Goal: Task Accomplishment & Management: Complete application form

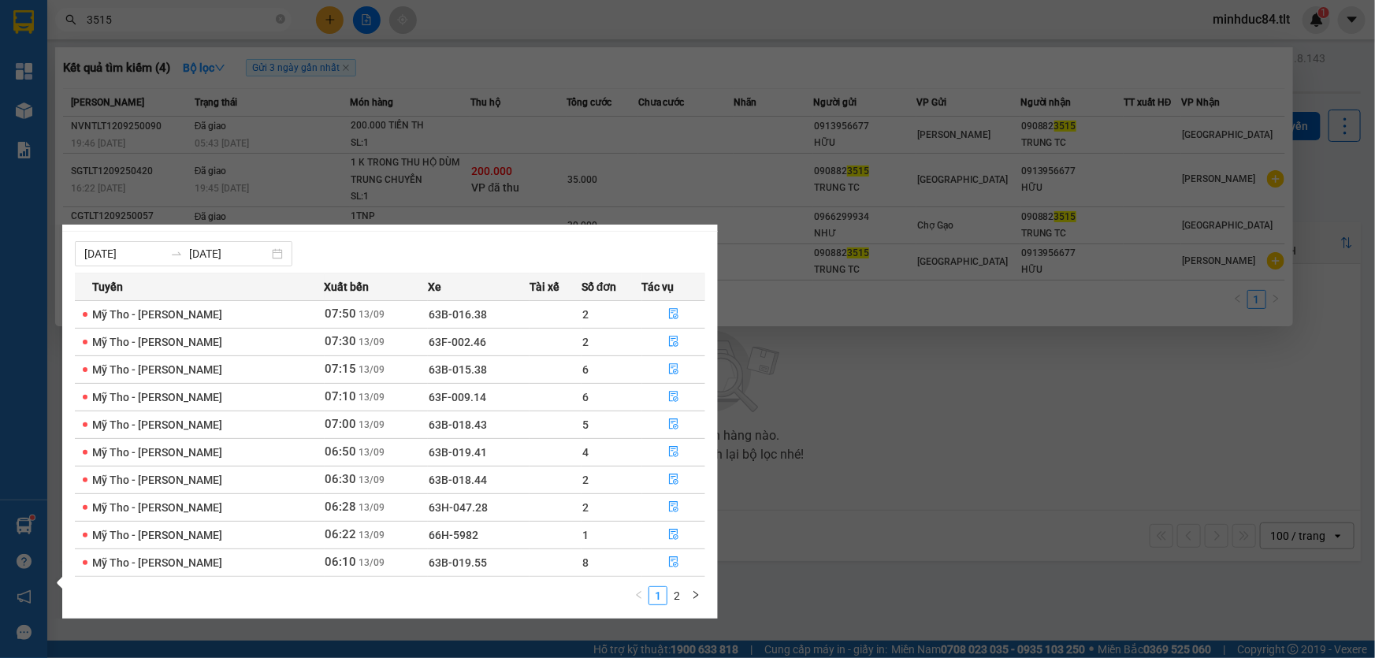
scroll to position [24, 0]
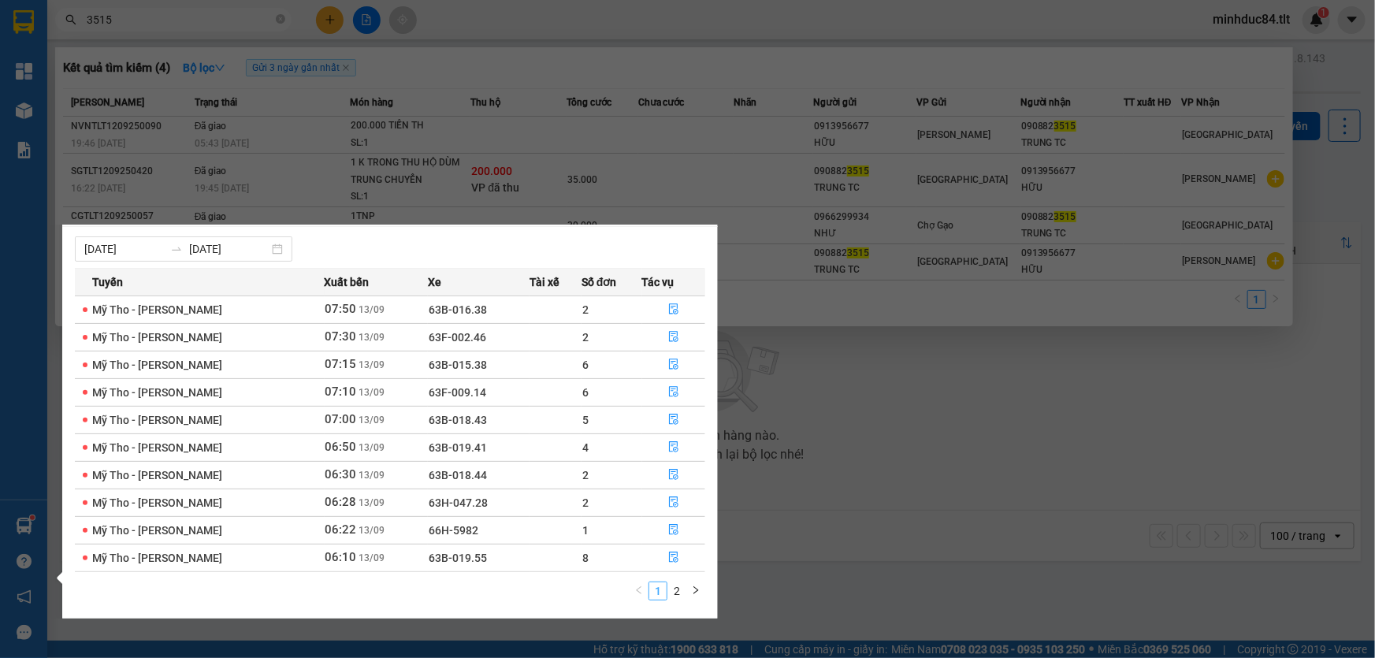
click at [665, 593] on link "1" at bounding box center [657, 590] width 17 height 17
click at [676, 589] on link "2" at bounding box center [676, 590] width 17 height 17
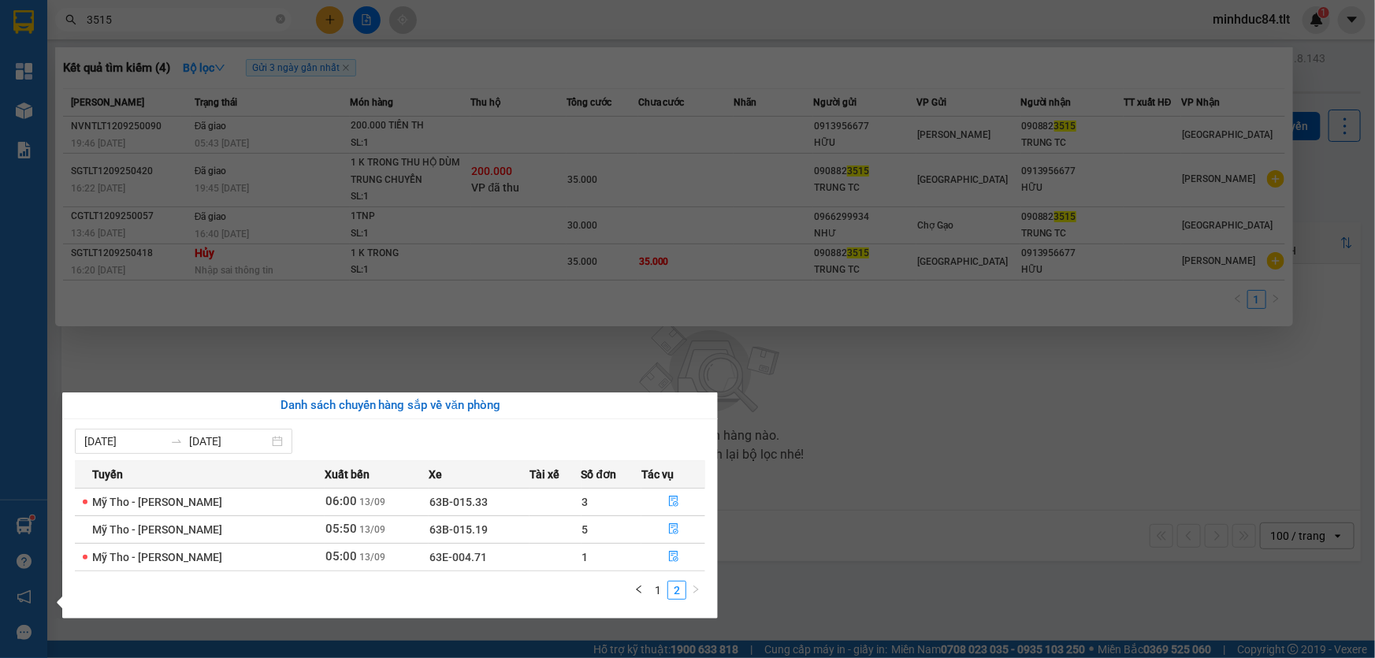
scroll to position [0, 0]
click at [677, 552] on icon "file-done" at bounding box center [673, 556] width 11 height 11
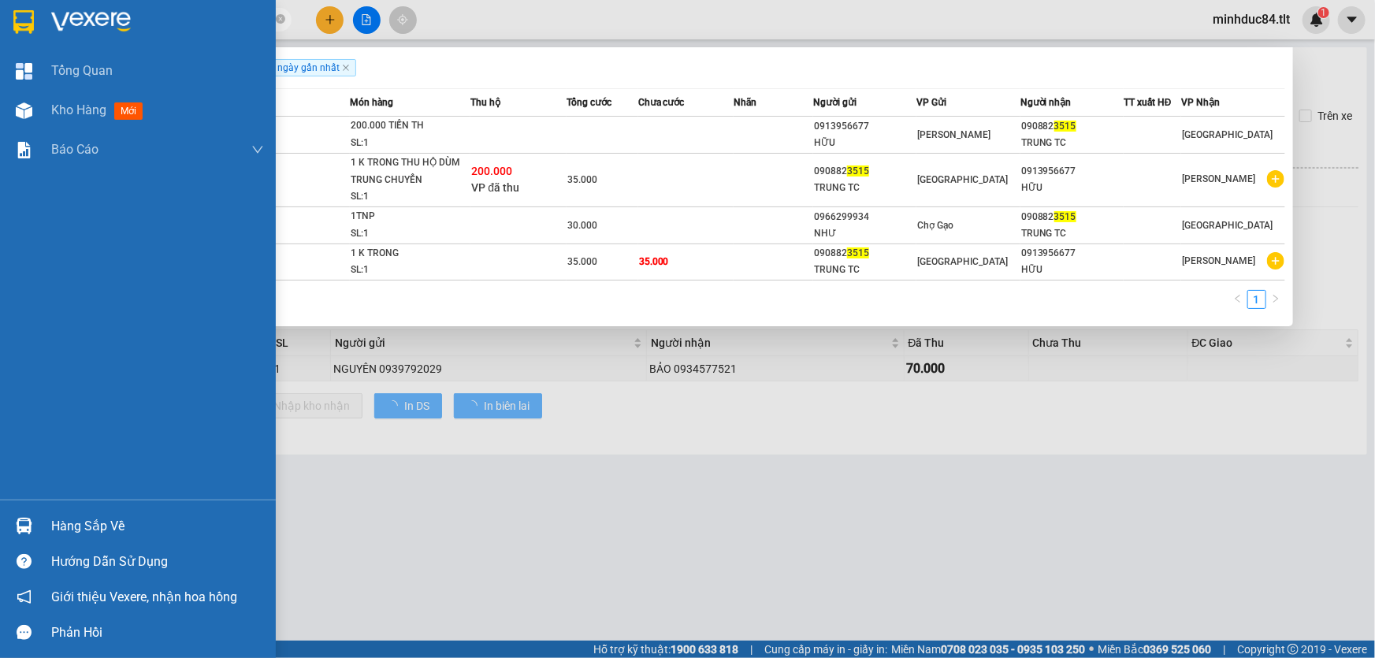
click at [76, 518] on div "Hàng sắp về" at bounding box center [157, 527] width 213 height 24
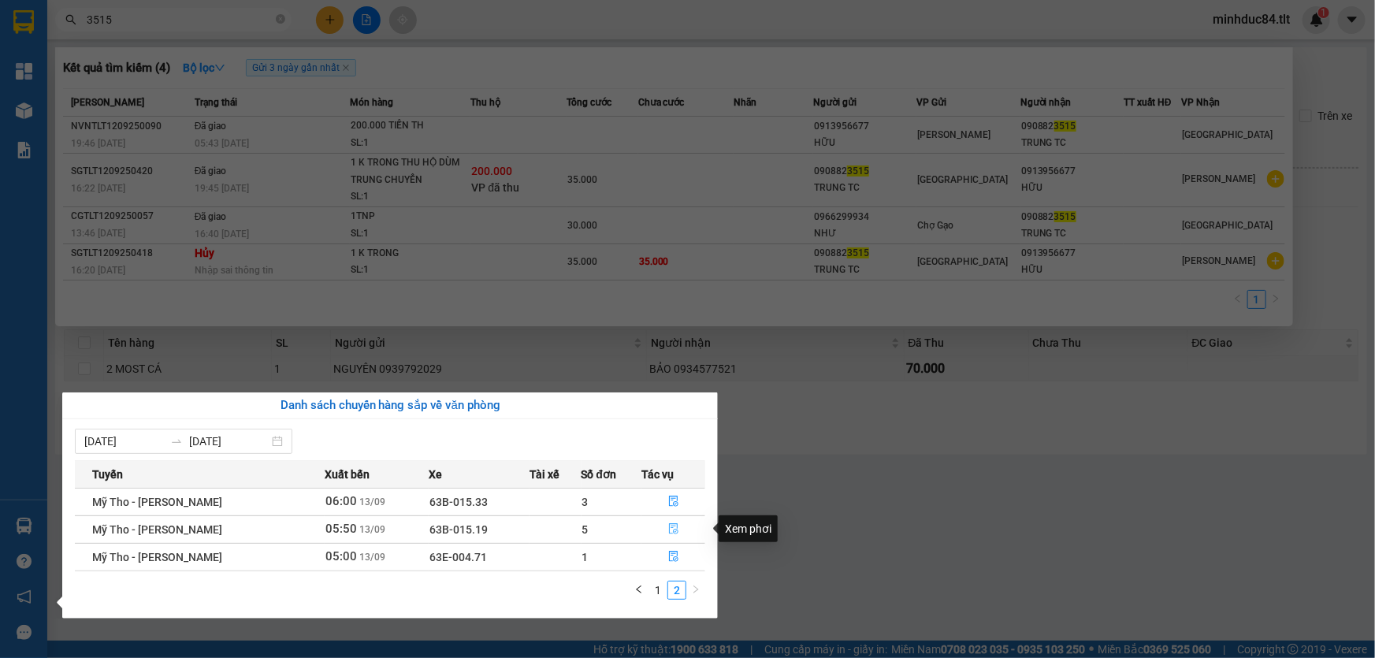
click at [651, 526] on button "button" at bounding box center [673, 529] width 62 height 25
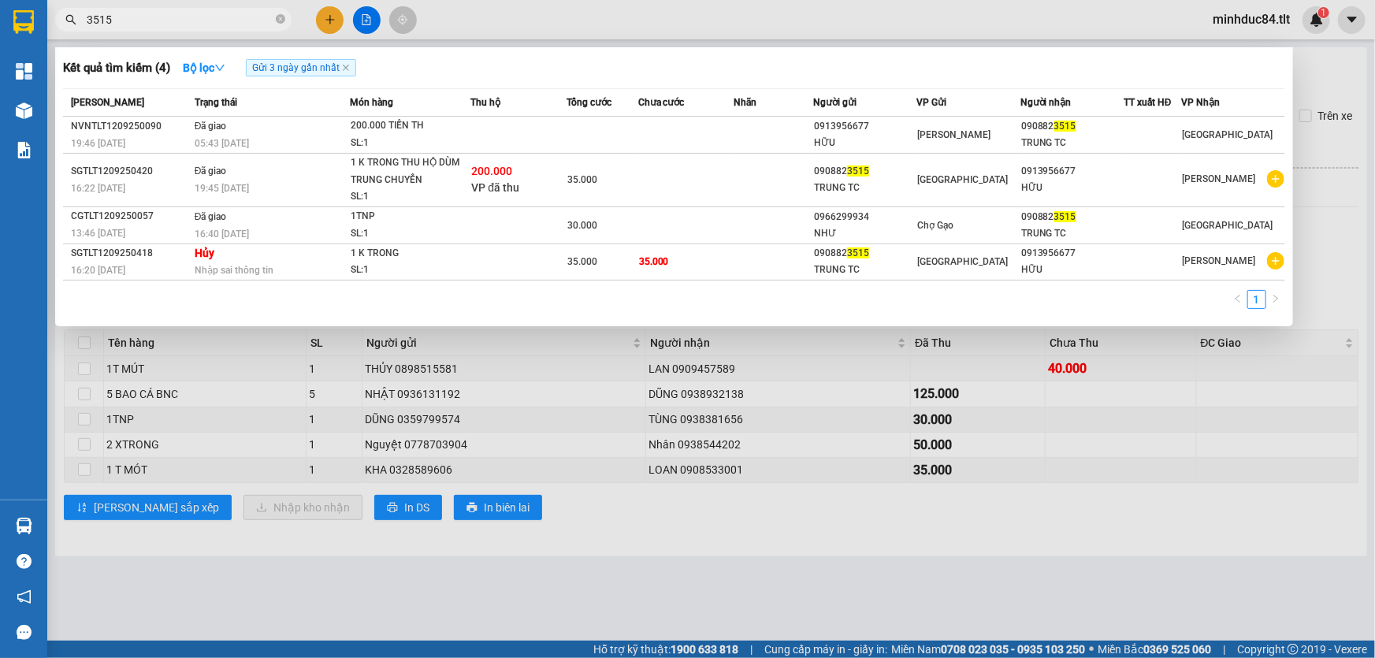
click at [651, 526] on div at bounding box center [687, 329] width 1375 height 658
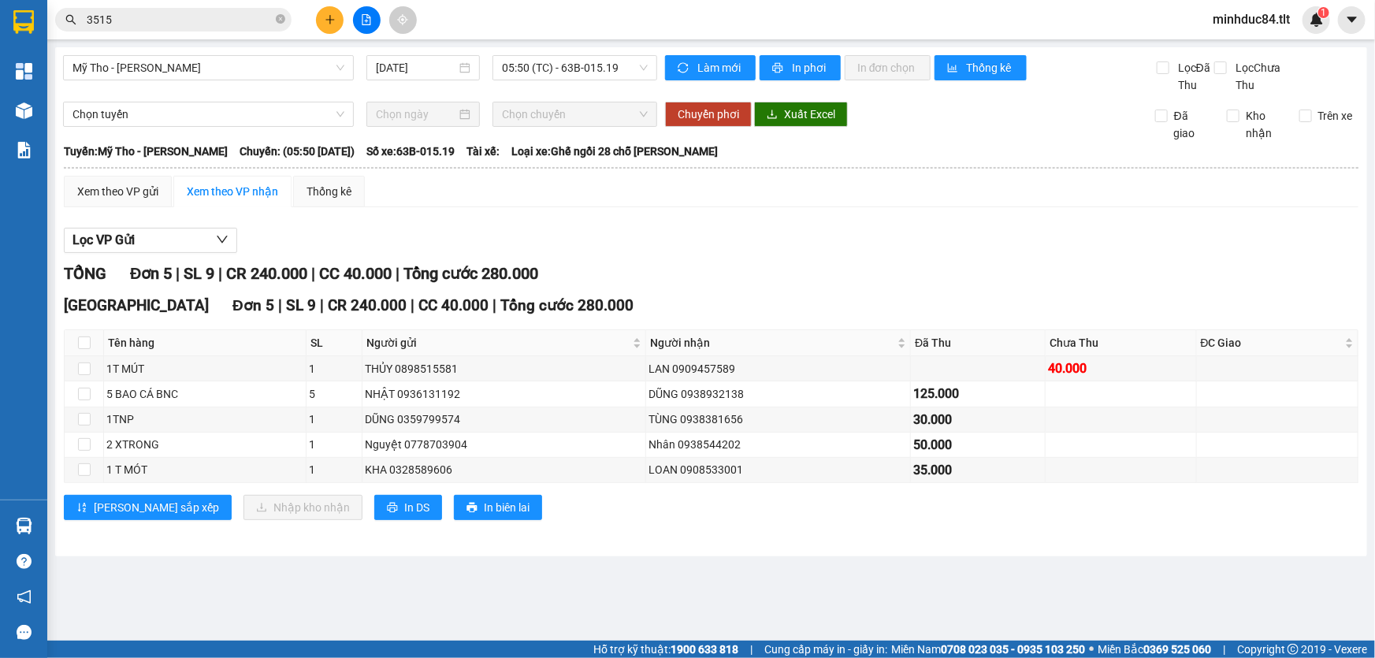
click at [83, 523] on div "[GEOGRAPHIC_DATA] 5 | SL 9 | CR 240.000 | CC 40.000 | Tổng cước 280.000 Tên hàn…" at bounding box center [711, 413] width 1295 height 238
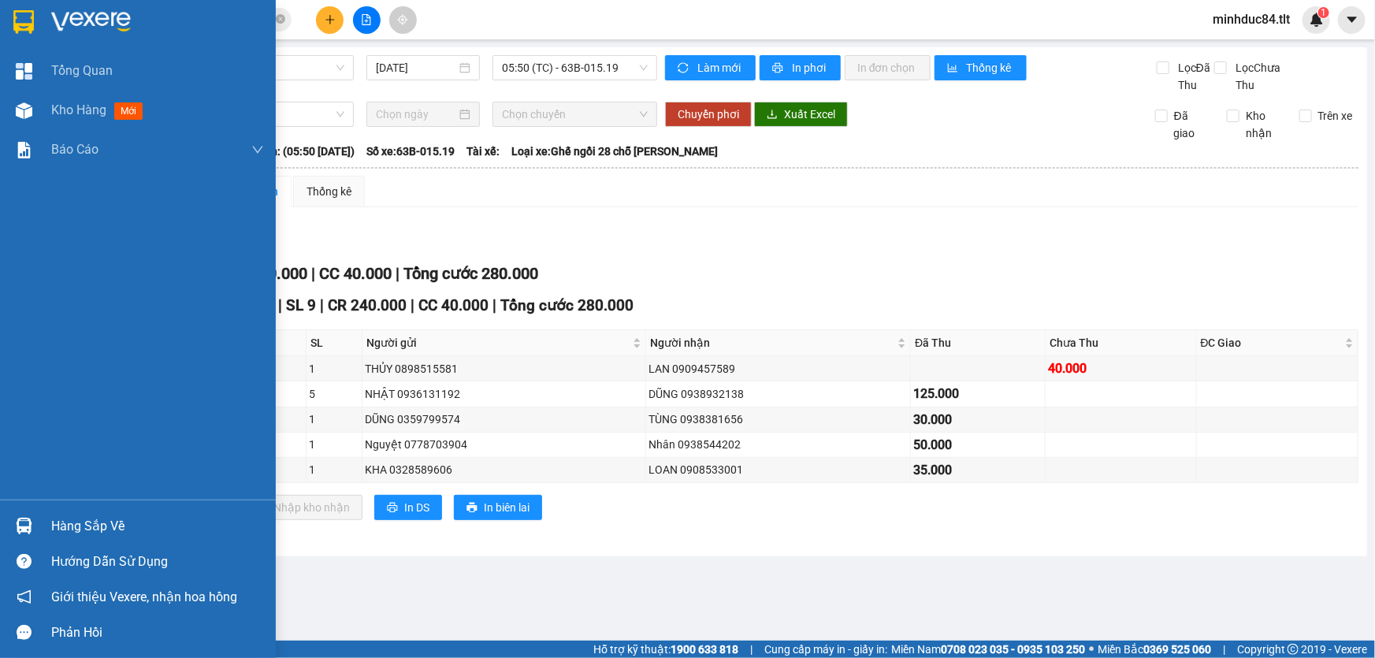
drag, startPoint x: 9, startPoint y: 512, endPoint x: 26, endPoint y: 512, distance: 16.5
click at [16, 512] on div at bounding box center [24, 526] width 28 height 28
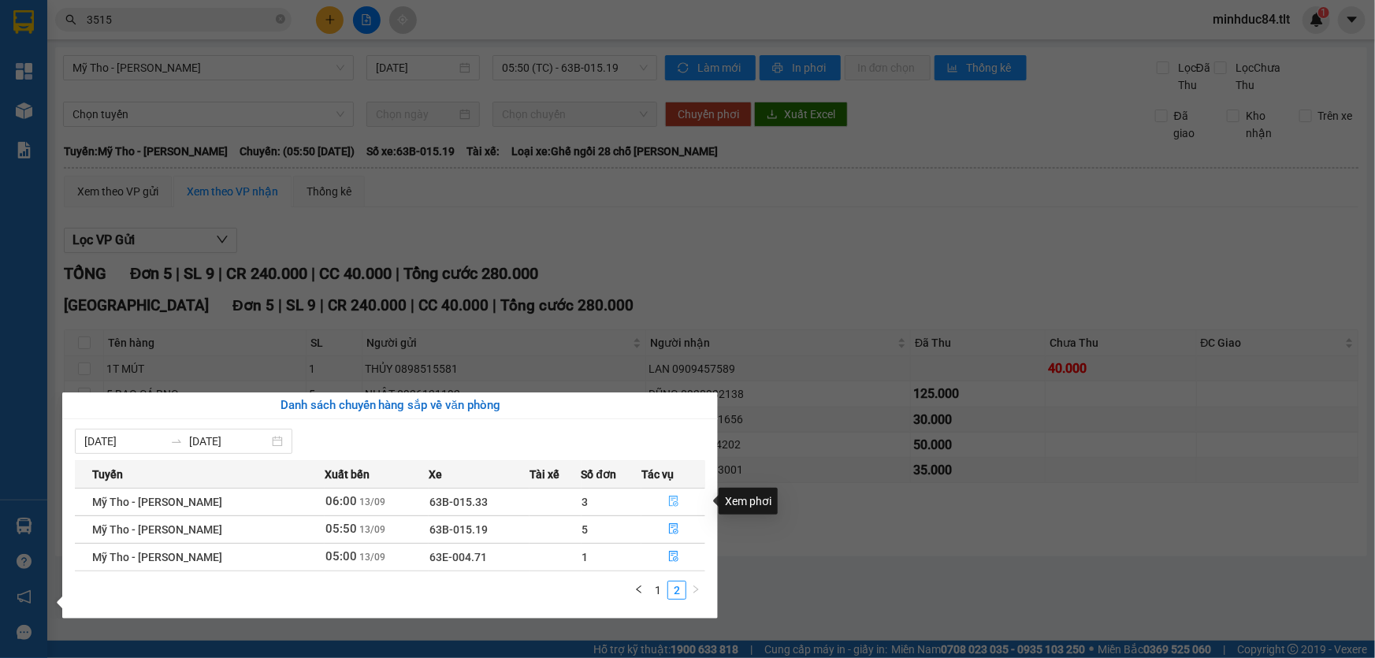
click at [659, 500] on button "button" at bounding box center [673, 501] width 62 height 25
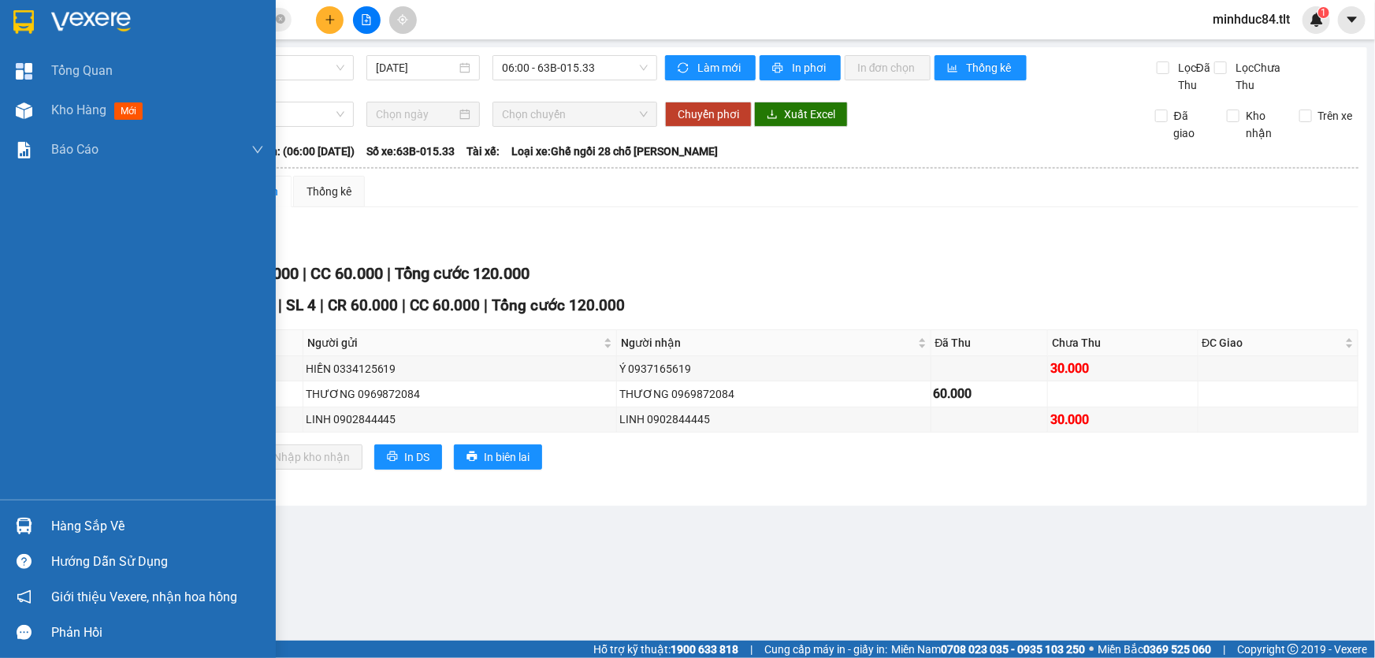
click at [47, 514] on div "Hàng sắp về" at bounding box center [138, 525] width 276 height 35
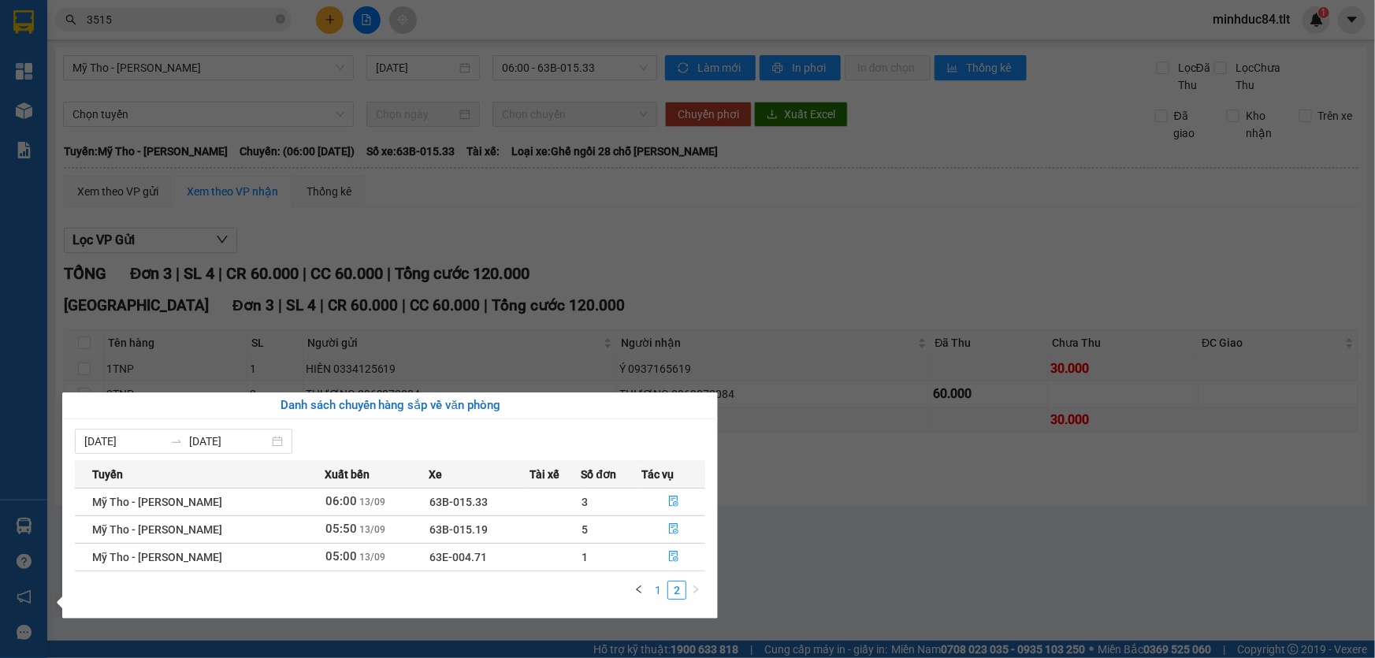
click at [662, 597] on link "1" at bounding box center [657, 590] width 17 height 17
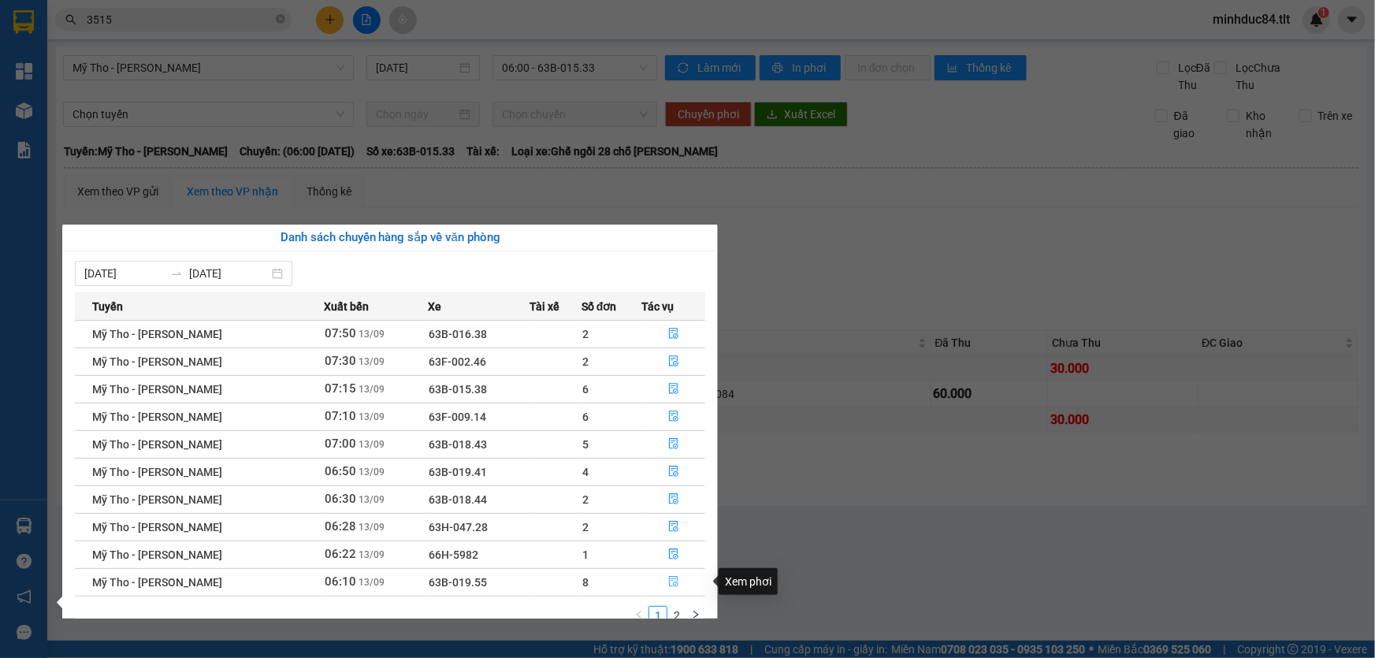
click at [670, 585] on icon "file-done" at bounding box center [673, 581] width 9 height 11
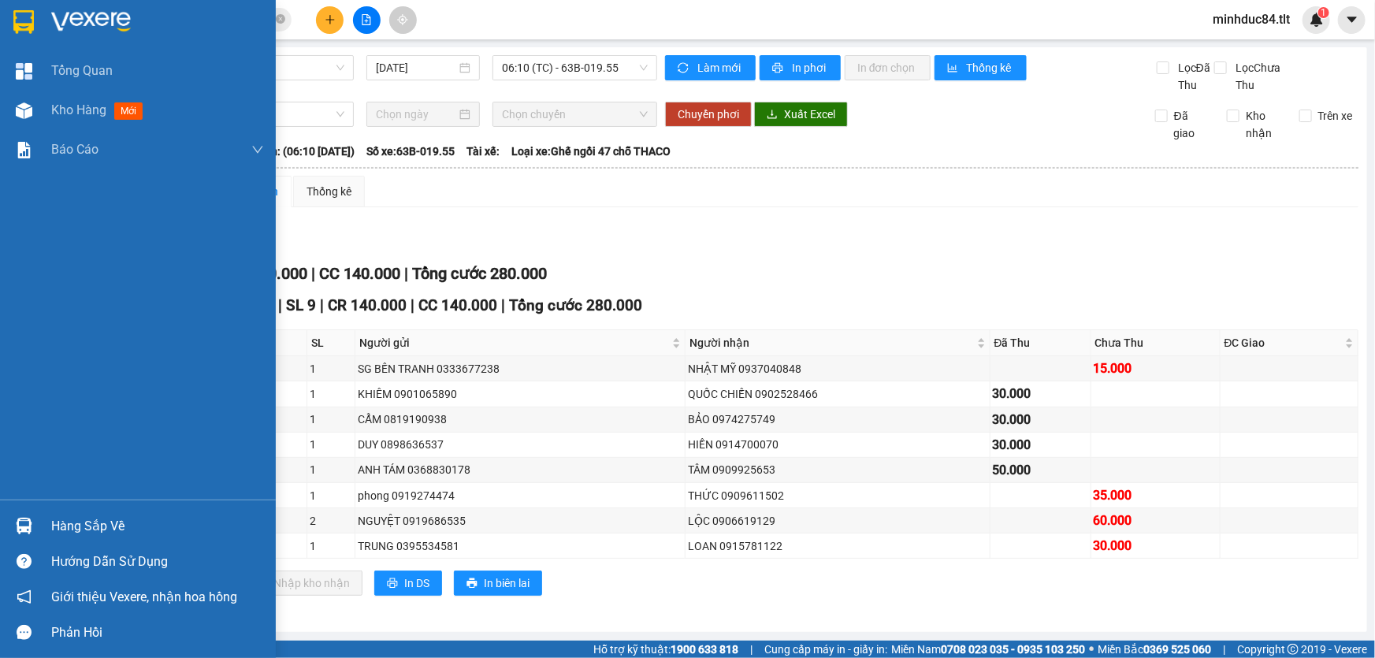
click at [92, 526] on div "Hàng sắp về" at bounding box center [157, 527] width 213 height 24
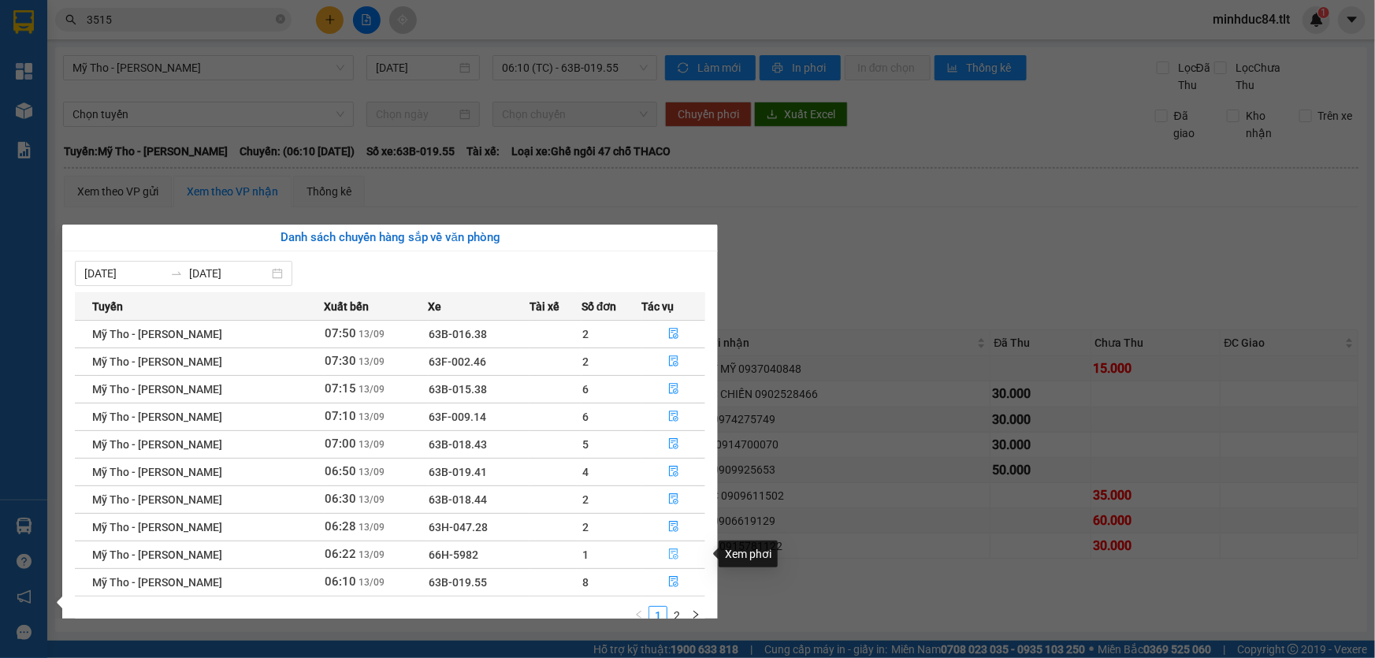
click at [668, 553] on icon "file-done" at bounding box center [673, 553] width 11 height 11
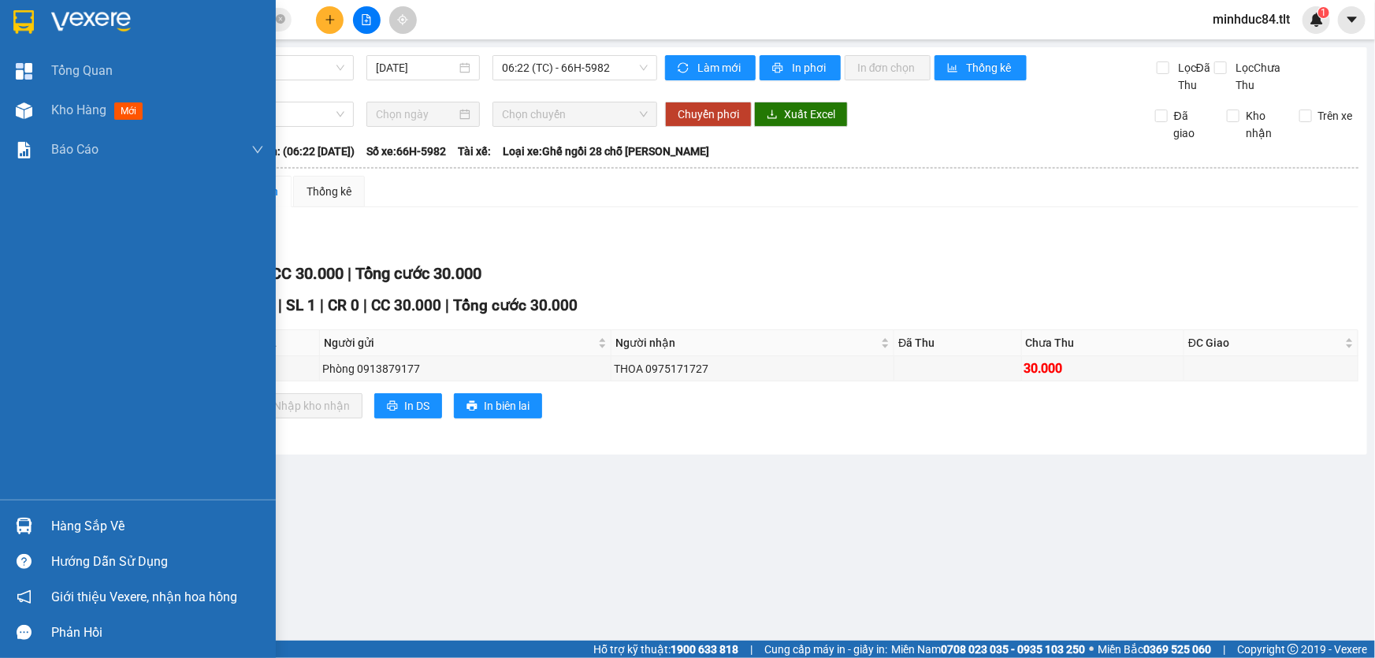
click at [93, 515] on div "Hàng sắp về" at bounding box center [157, 527] width 213 height 24
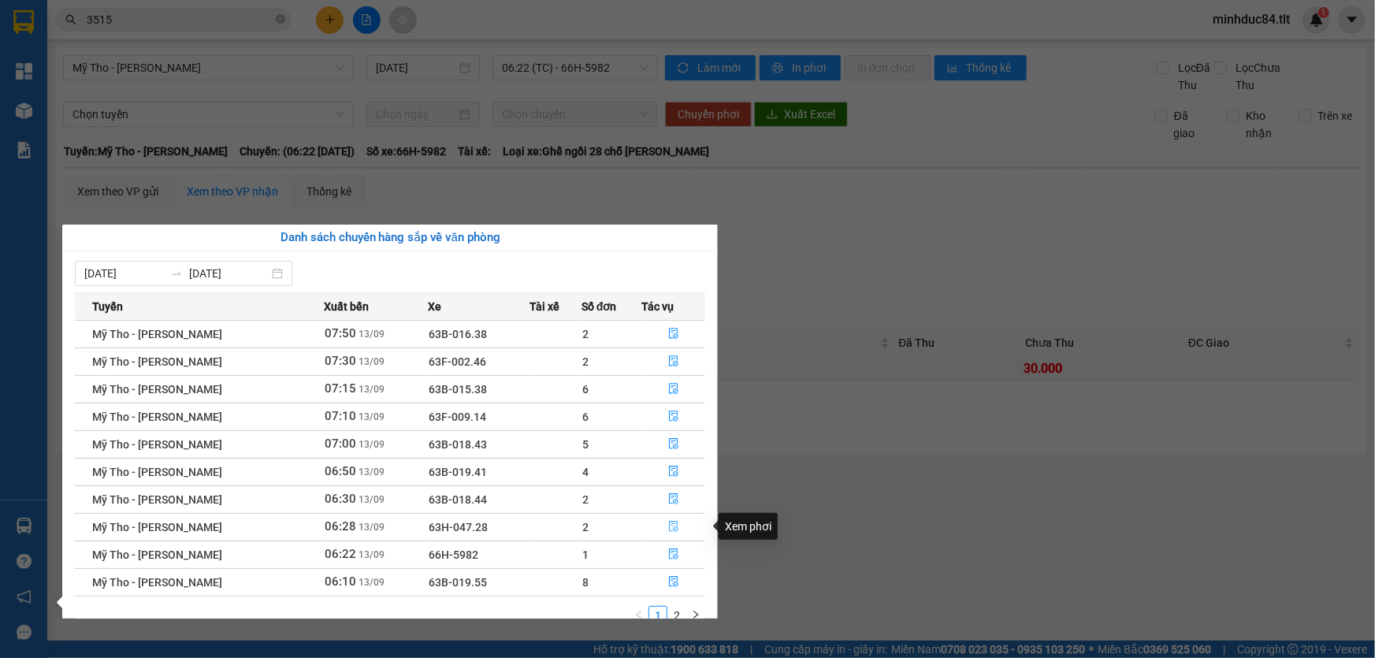
click at [663, 520] on button "button" at bounding box center [674, 527] width 62 height 25
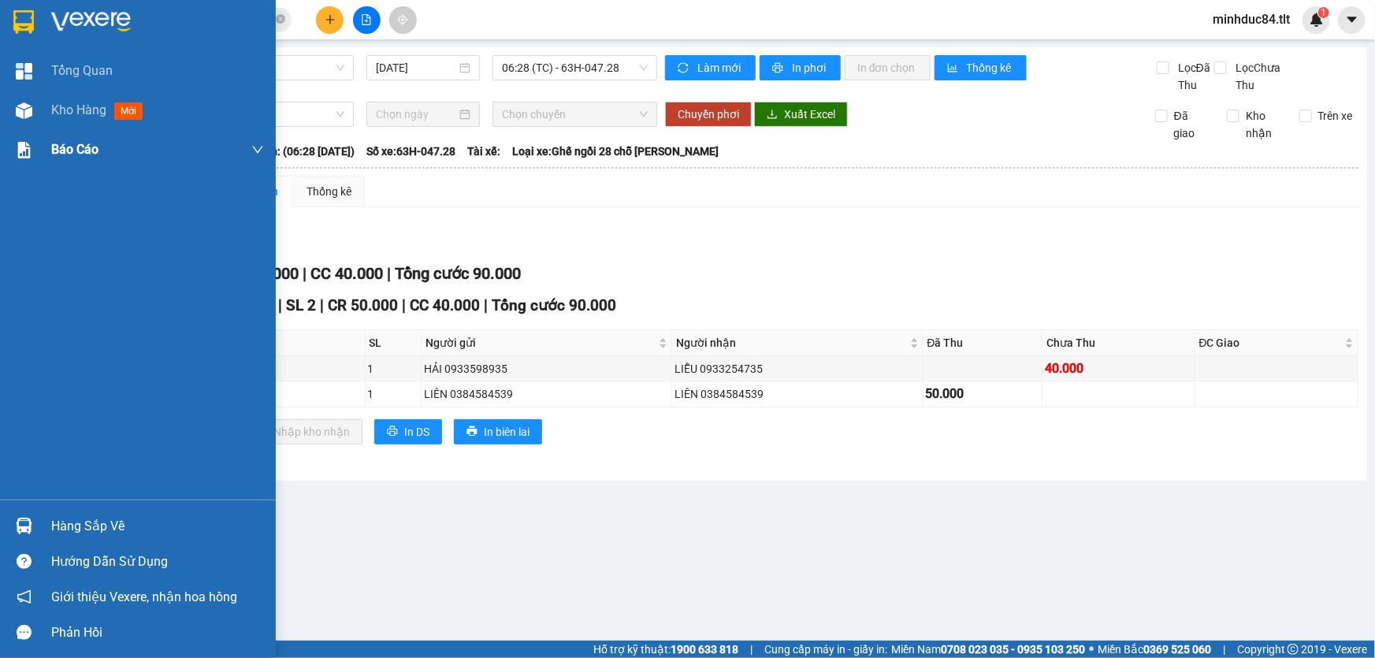
drag, startPoint x: 111, startPoint y: 104, endPoint x: 233, endPoint y: 151, distance: 131.0
click at [110, 104] on div "Kho hàng mới" at bounding box center [100, 110] width 98 height 20
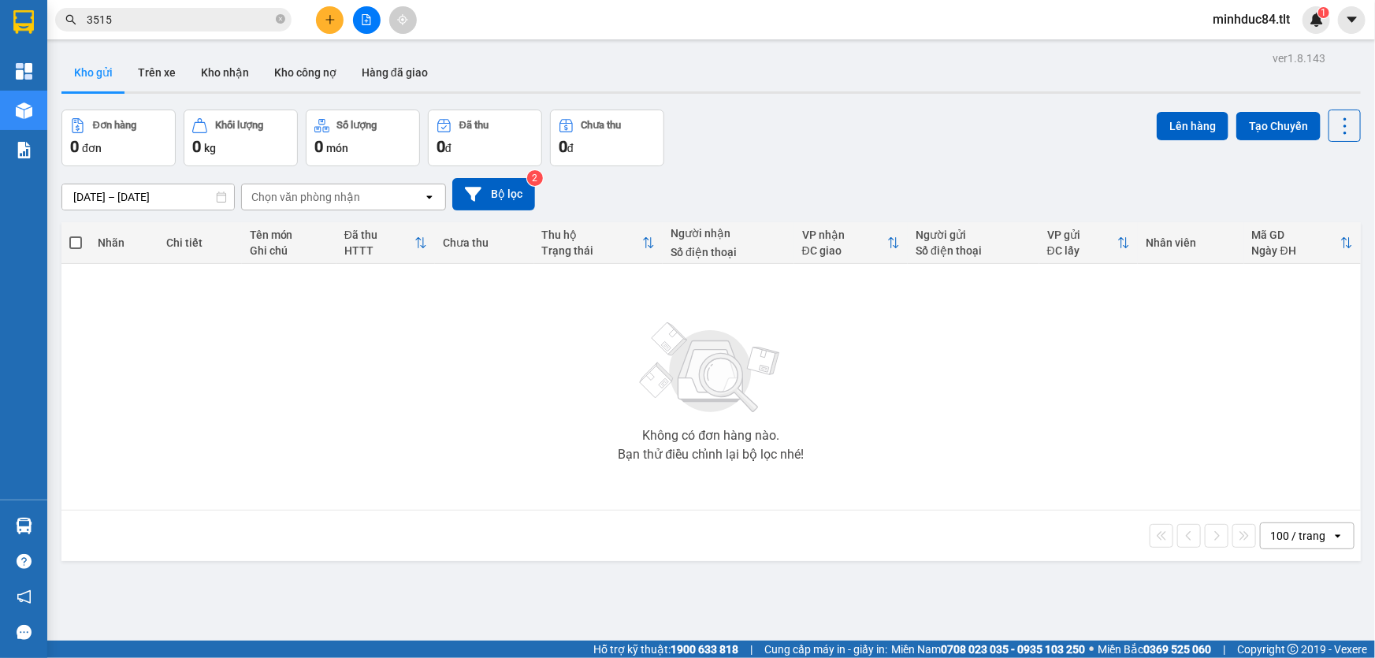
click at [170, 27] on input "3515" at bounding box center [180, 19] width 186 height 17
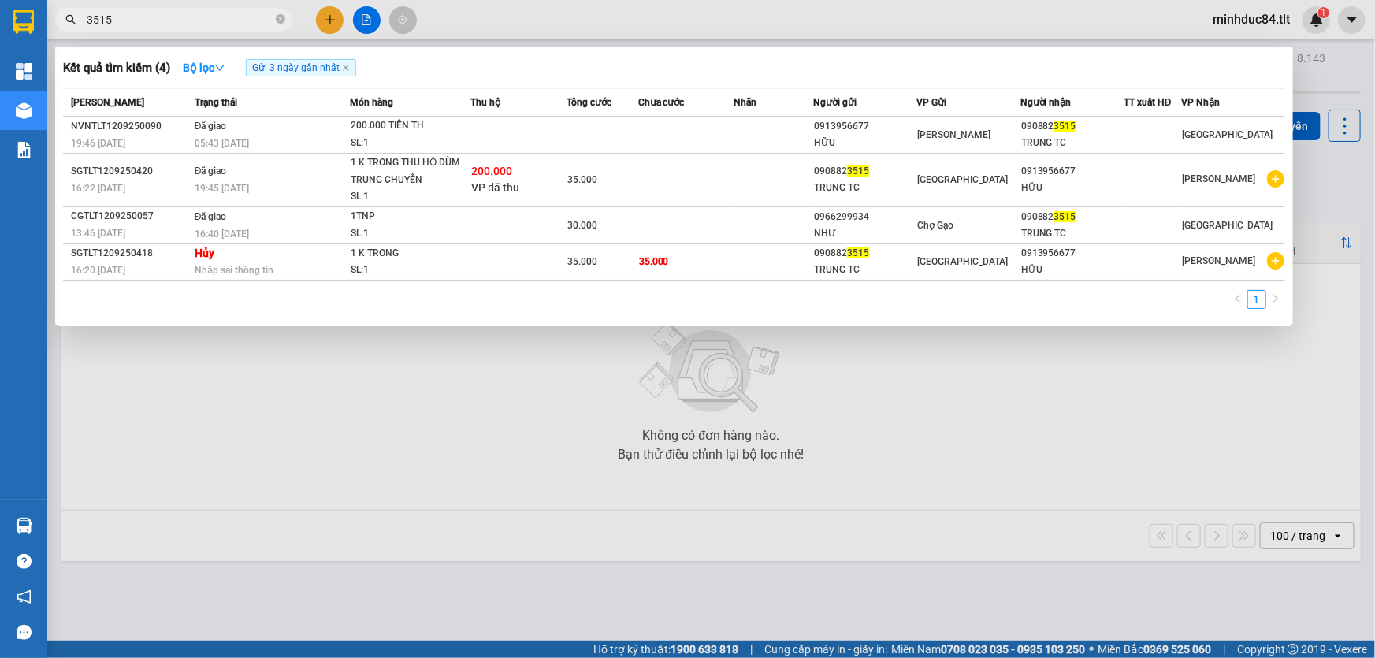
click at [170, 27] on input "3515" at bounding box center [180, 19] width 186 height 17
type input "7922"
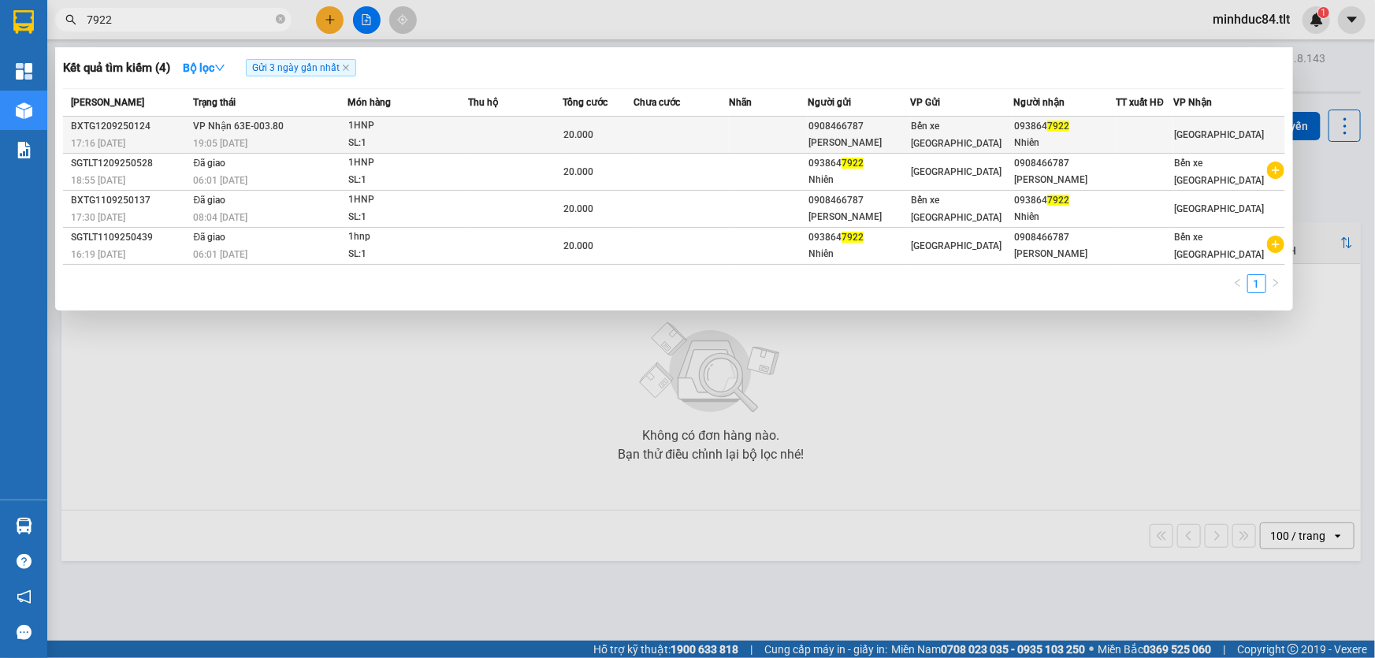
click at [333, 128] on td "VP Nhận 63E-003.80 19:05 [DATE]" at bounding box center [269, 135] width 158 height 37
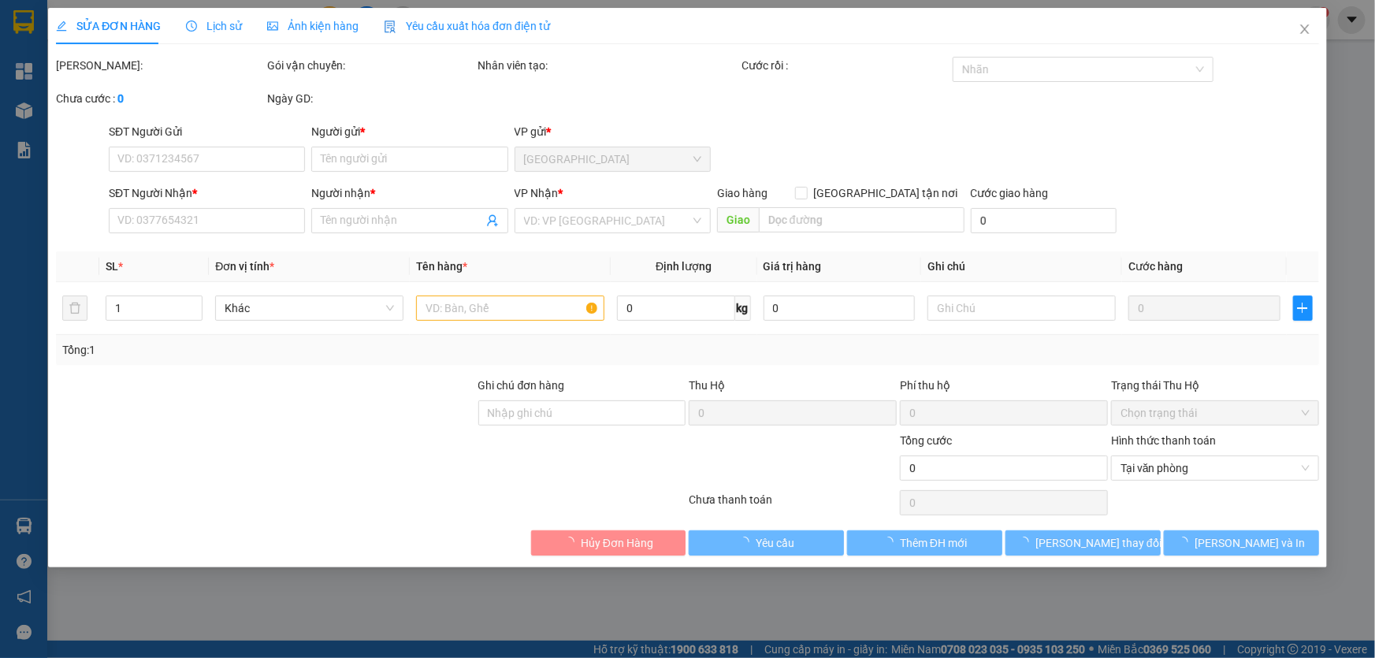
type input "0908466787"
type input "[PERSON_NAME]"
type input "0938647922"
type input "Nhiên"
type input "20.000"
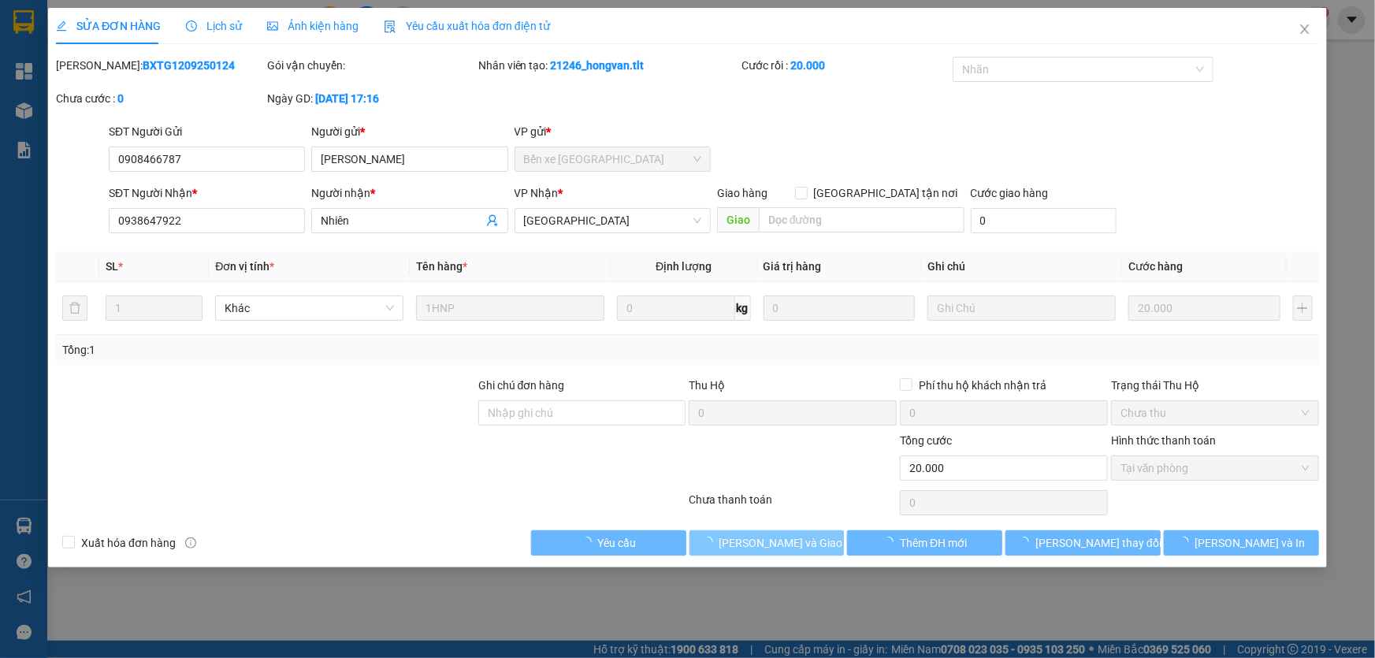
click at [767, 548] on span "[PERSON_NAME] và Giao hàng" at bounding box center [794, 542] width 151 height 17
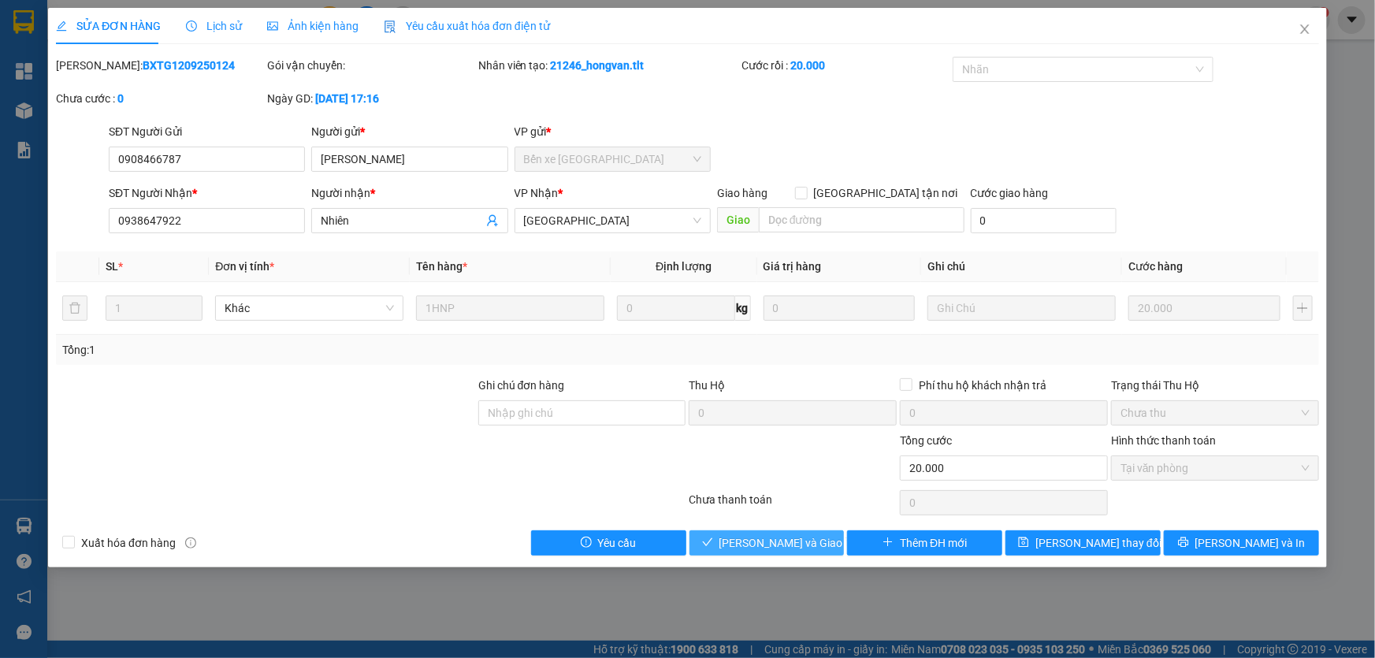
click at [767, 548] on span "[PERSON_NAME] và Giao hàng" at bounding box center [794, 542] width 151 height 17
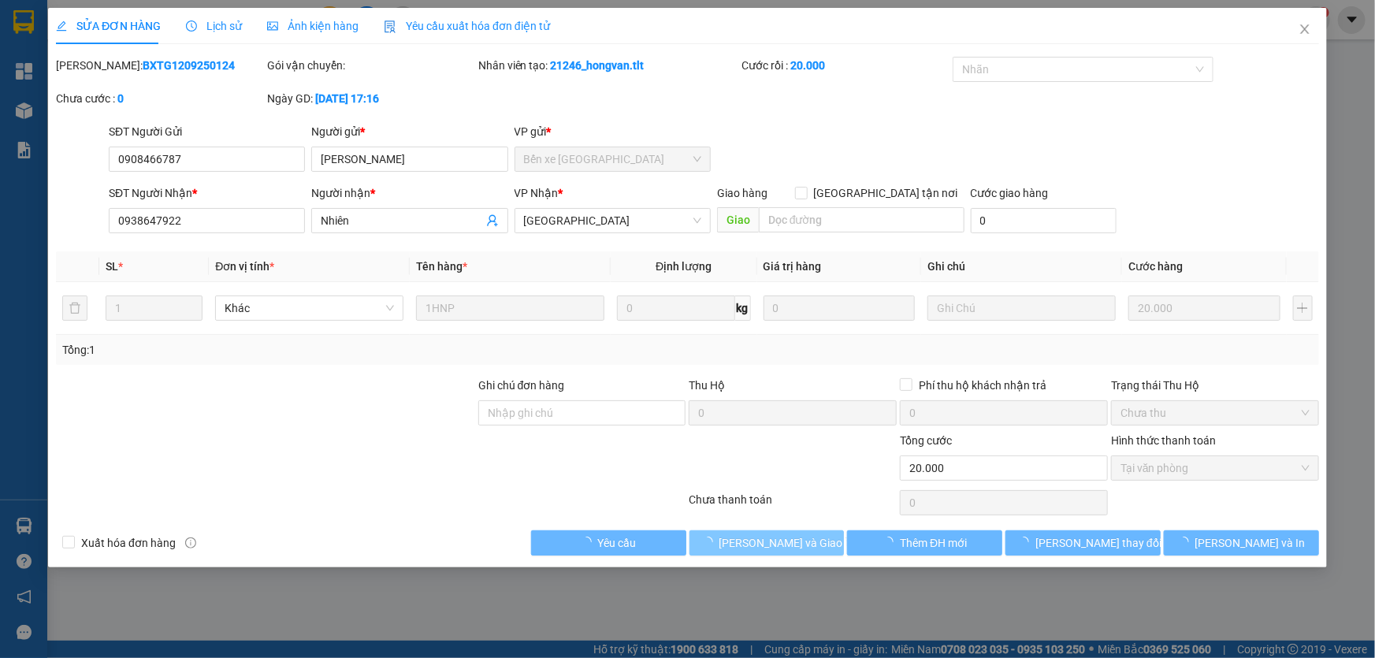
click at [767, 546] on span "[PERSON_NAME] và Giao hàng" at bounding box center [794, 542] width 151 height 17
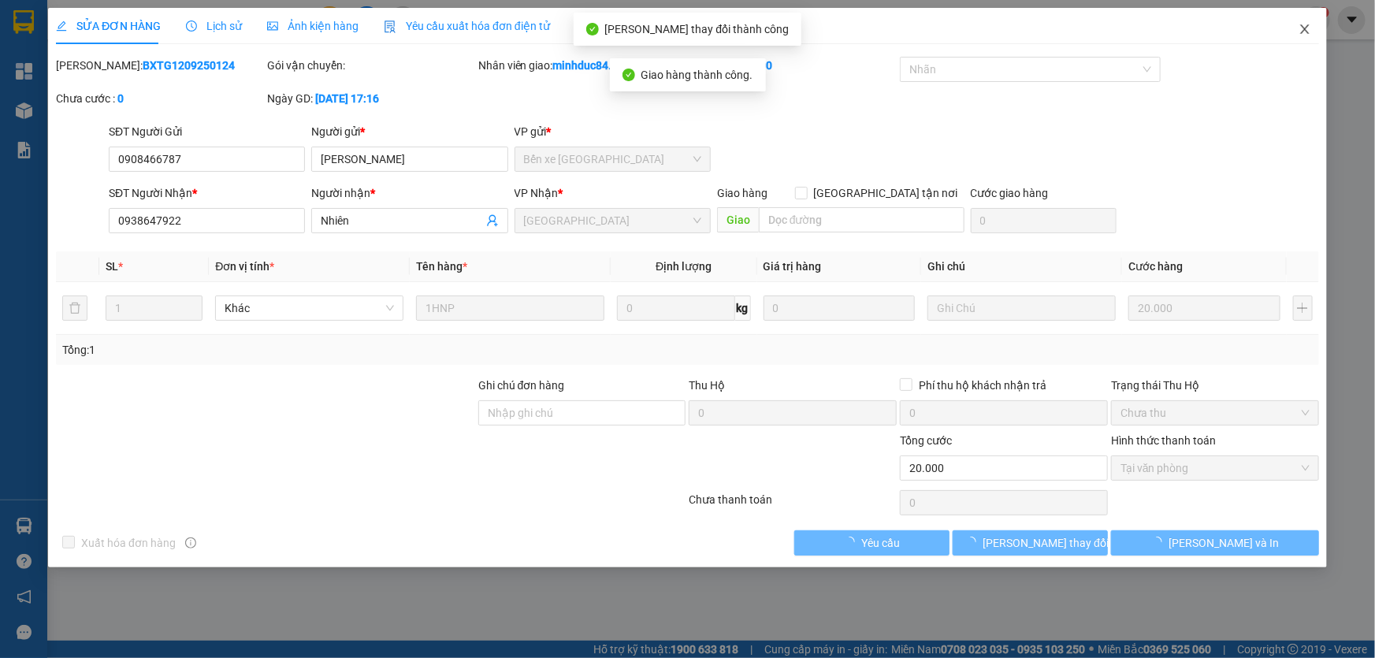
click at [1293, 22] on span "Close" at bounding box center [1305, 30] width 44 height 44
